Goal: Task Accomplishment & Management: Manage account settings

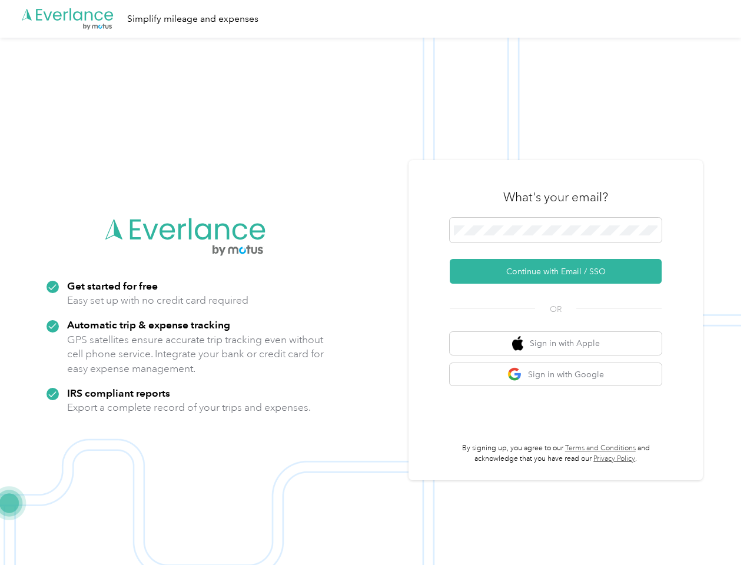
click at [373, 283] on img at bounding box center [370, 320] width 741 height 565
click at [373, 19] on div ".cls-1 { fill: #00adee; } .cls-2 { fill: #fff; } .cls-3 { fill: #707372; } .cls…" at bounding box center [370, 19] width 741 height 38
click at [560, 271] on button "Continue with Email / SSO" at bounding box center [556, 271] width 212 height 25
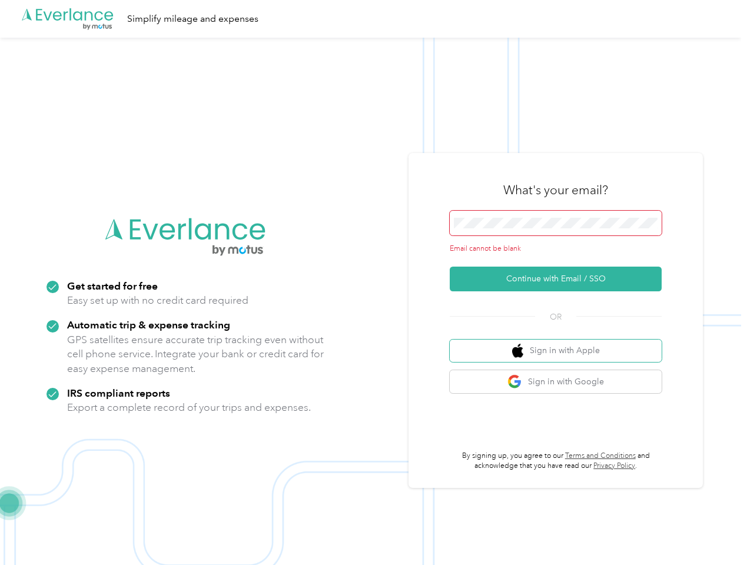
click at [560, 343] on button "Sign in with Apple" at bounding box center [556, 351] width 212 height 23
click at [560, 374] on button "Sign in with Google" at bounding box center [556, 381] width 212 height 23
